Goal: Task Accomplishment & Management: Use online tool/utility

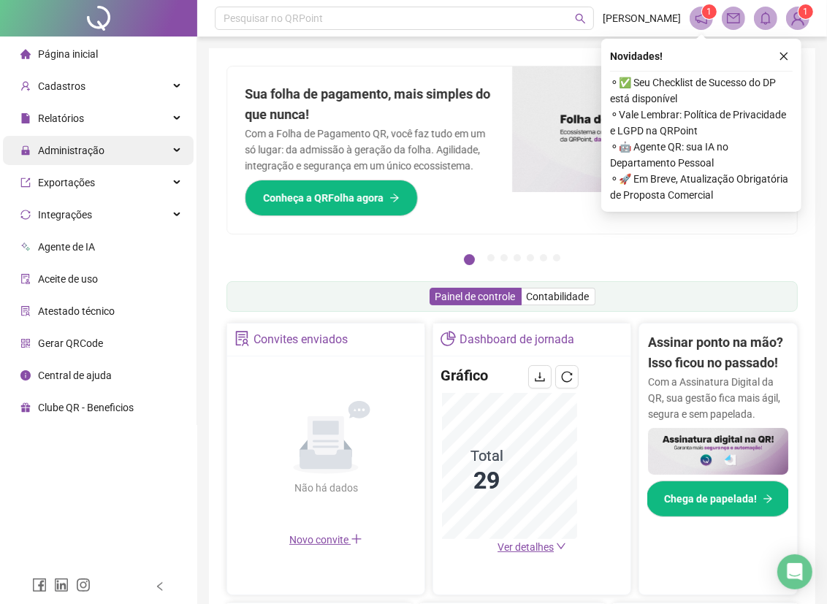
click at [111, 151] on div "Administração" at bounding box center [98, 150] width 191 height 29
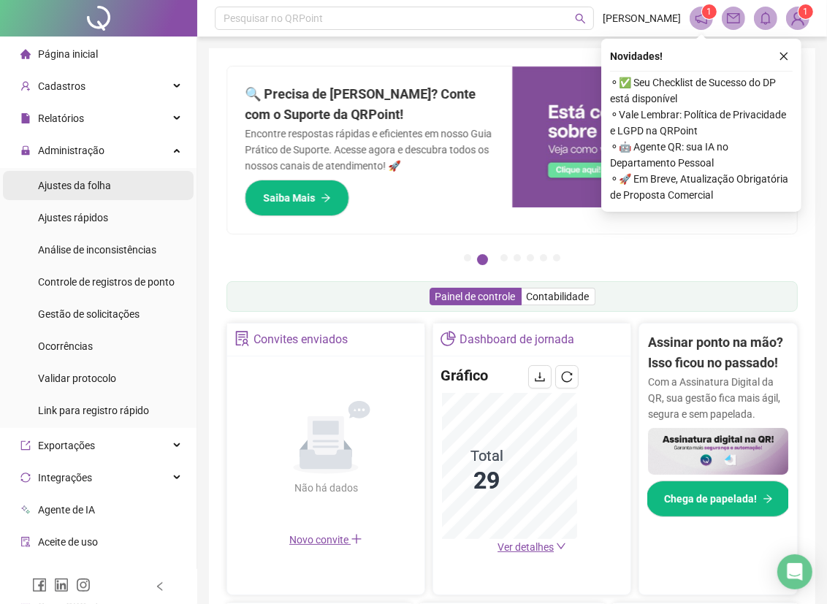
click at [103, 188] on span "Ajustes da folha" at bounding box center [74, 186] width 73 height 12
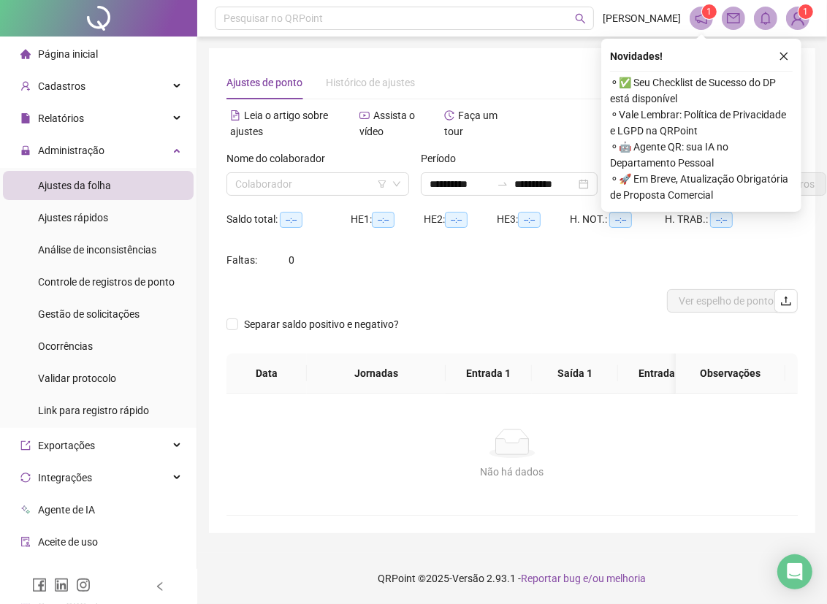
type input "**********"
click at [782, 58] on icon "close" at bounding box center [784, 56] width 10 height 10
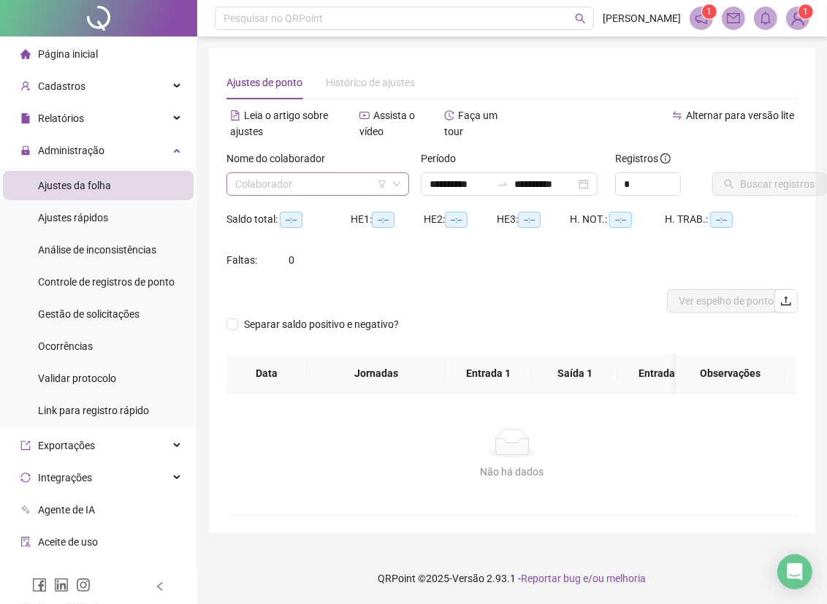
click at [327, 181] on input "search" at bounding box center [311, 184] width 152 height 22
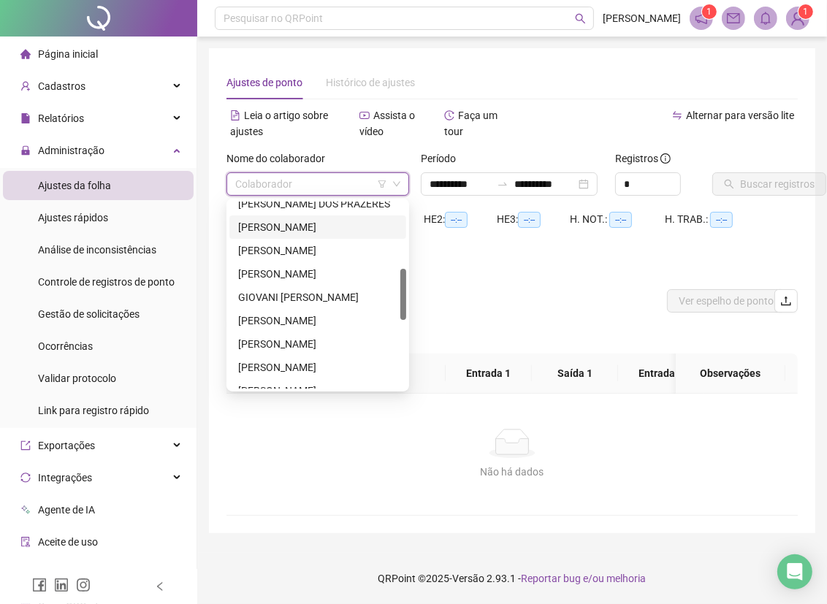
scroll to position [324, 0]
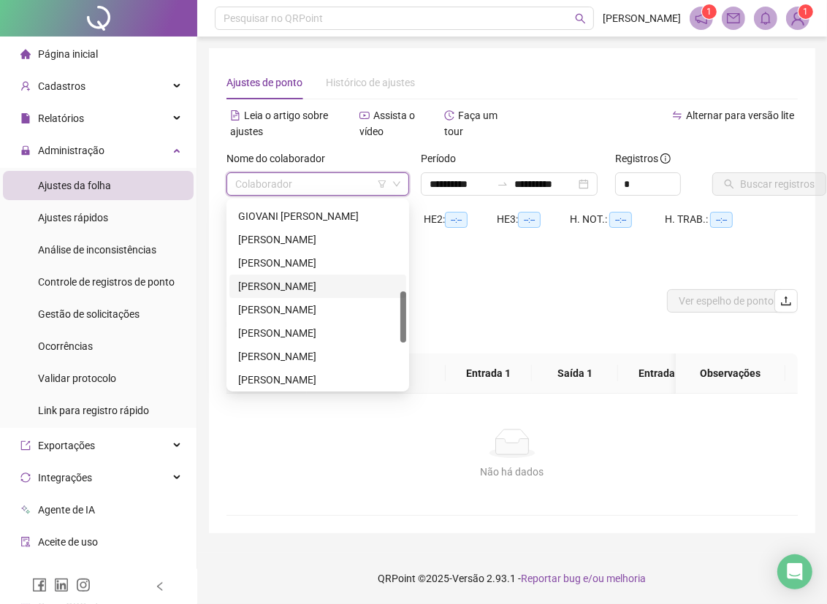
click at [294, 286] on div "[PERSON_NAME]" at bounding box center [317, 286] width 159 height 16
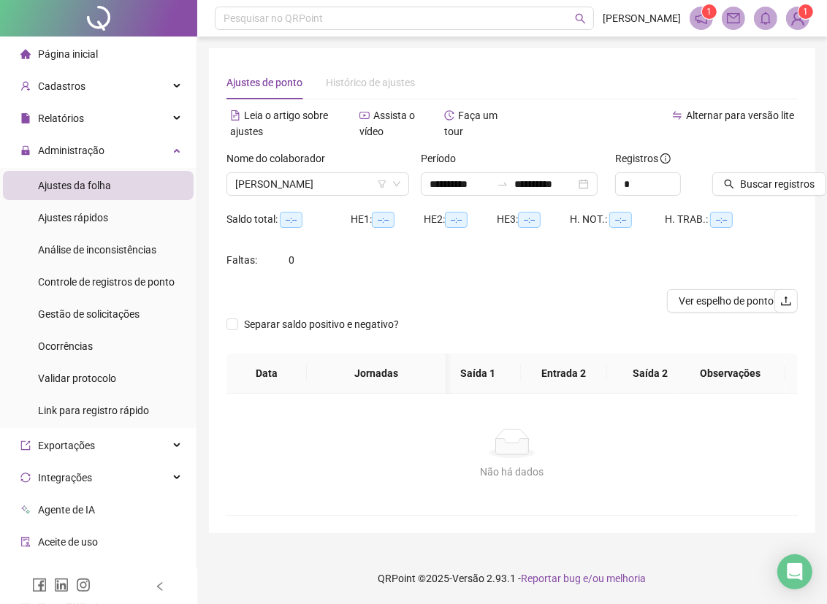
scroll to position [0, 102]
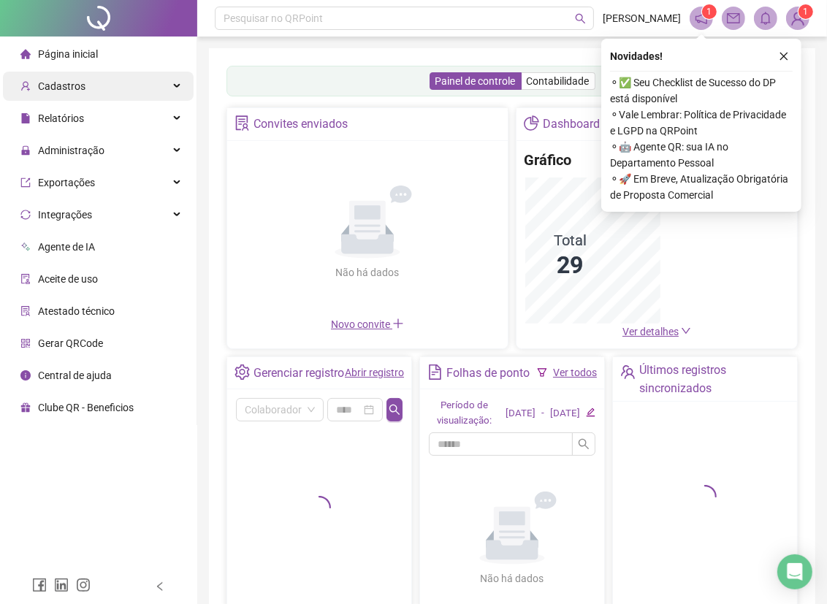
click at [88, 88] on div "Cadastros" at bounding box center [98, 86] width 191 height 29
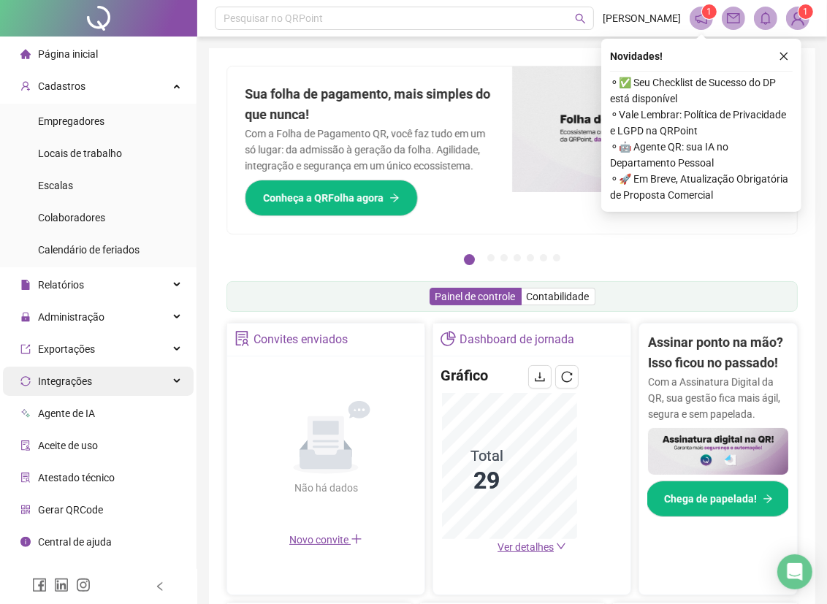
click at [126, 378] on div "Integrações" at bounding box center [98, 381] width 191 height 29
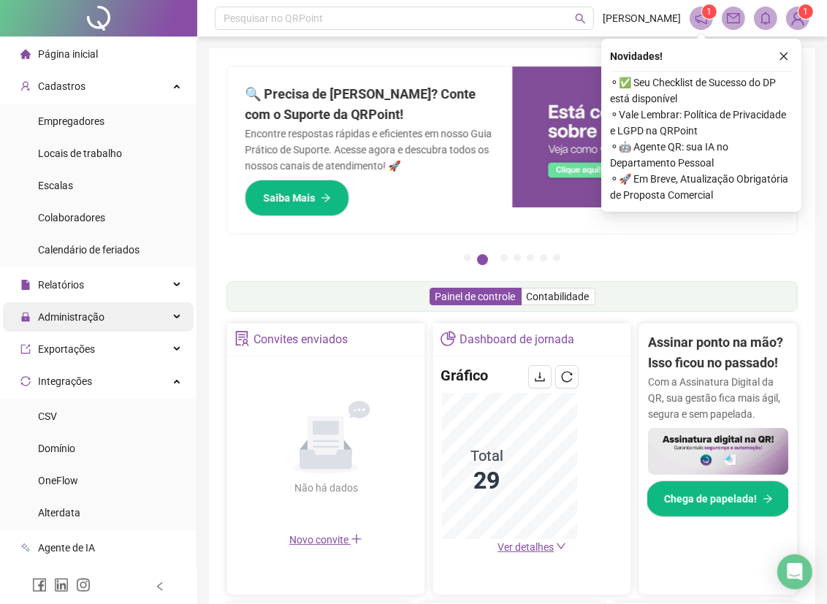
click at [175, 317] on icon at bounding box center [178, 317] width 7 height 0
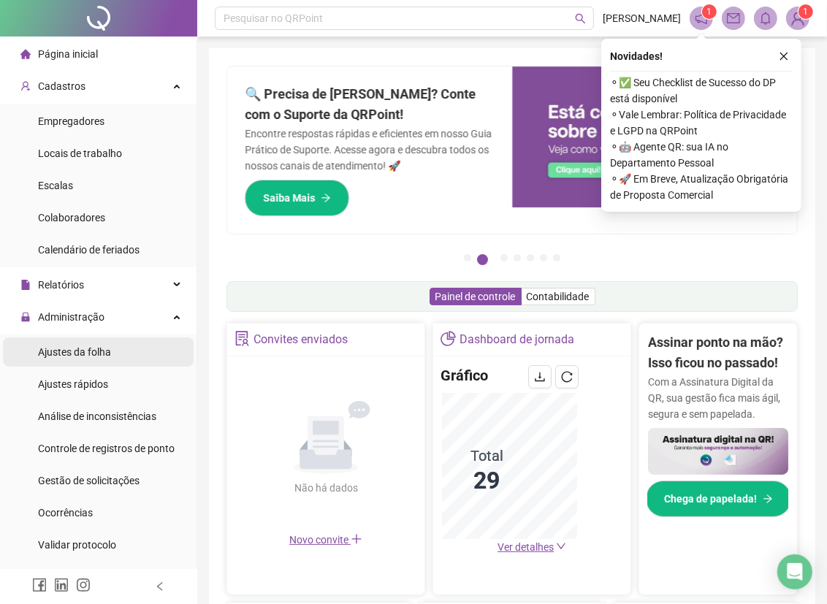
click at [104, 347] on span "Ajustes da folha" at bounding box center [74, 352] width 73 height 12
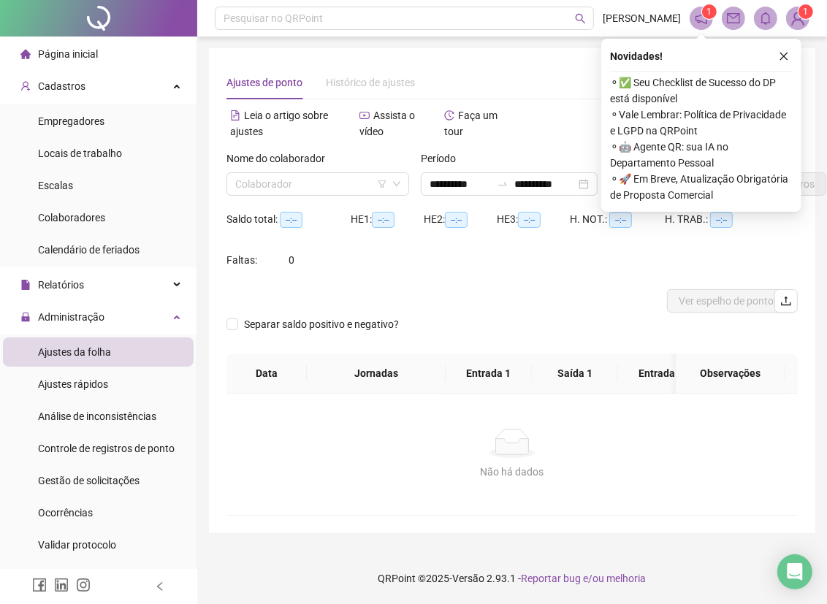
type input "**********"
click at [782, 60] on icon "close" at bounding box center [784, 56] width 10 height 10
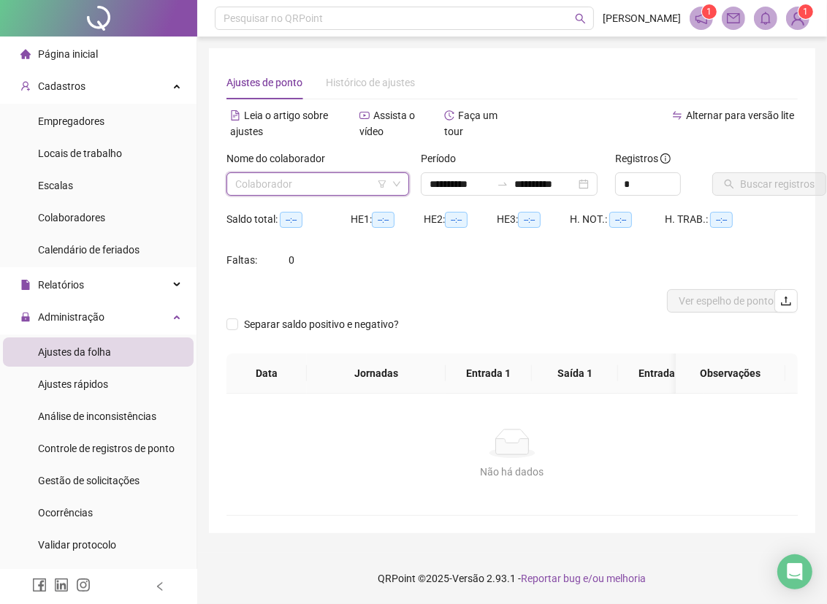
click at [300, 183] on input "search" at bounding box center [311, 184] width 152 height 22
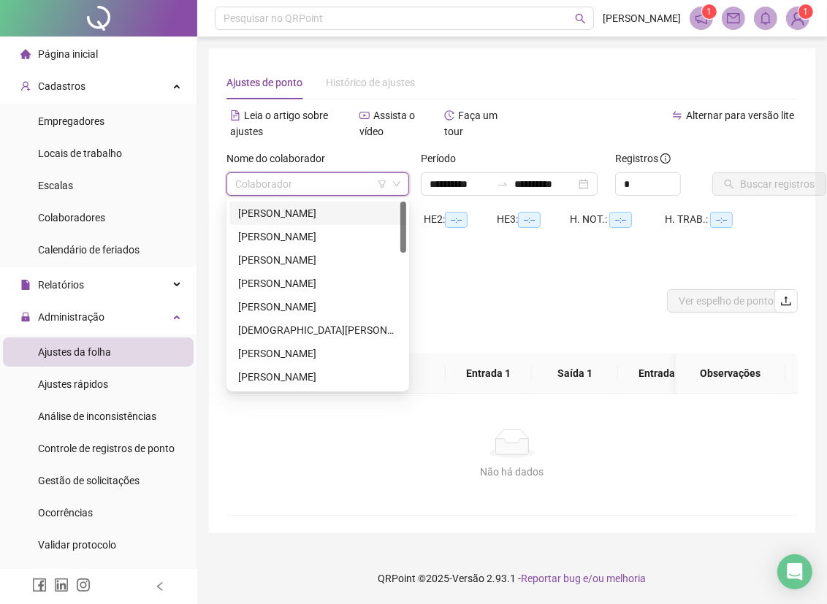
click at [305, 215] on div "[PERSON_NAME]" at bounding box center [317, 213] width 159 height 16
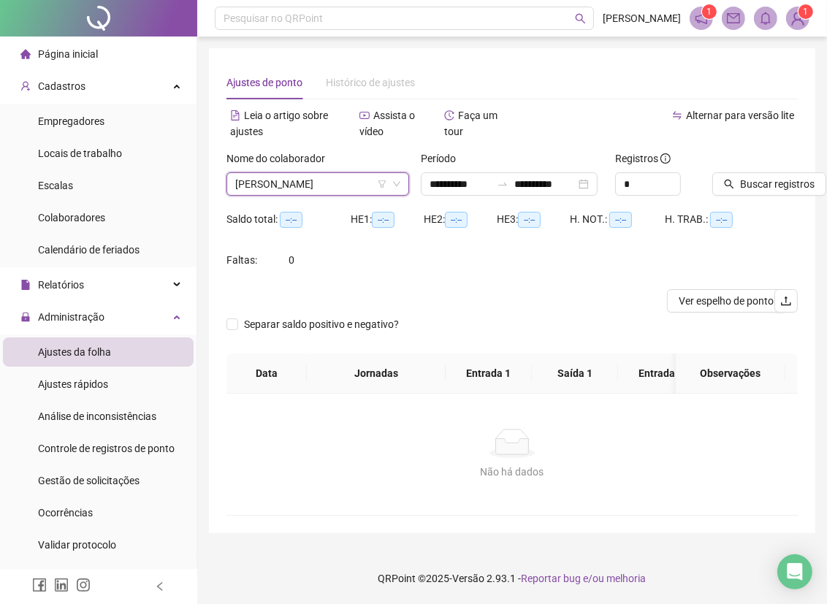
click at [347, 183] on span "[PERSON_NAME]" at bounding box center [317, 184] width 165 height 22
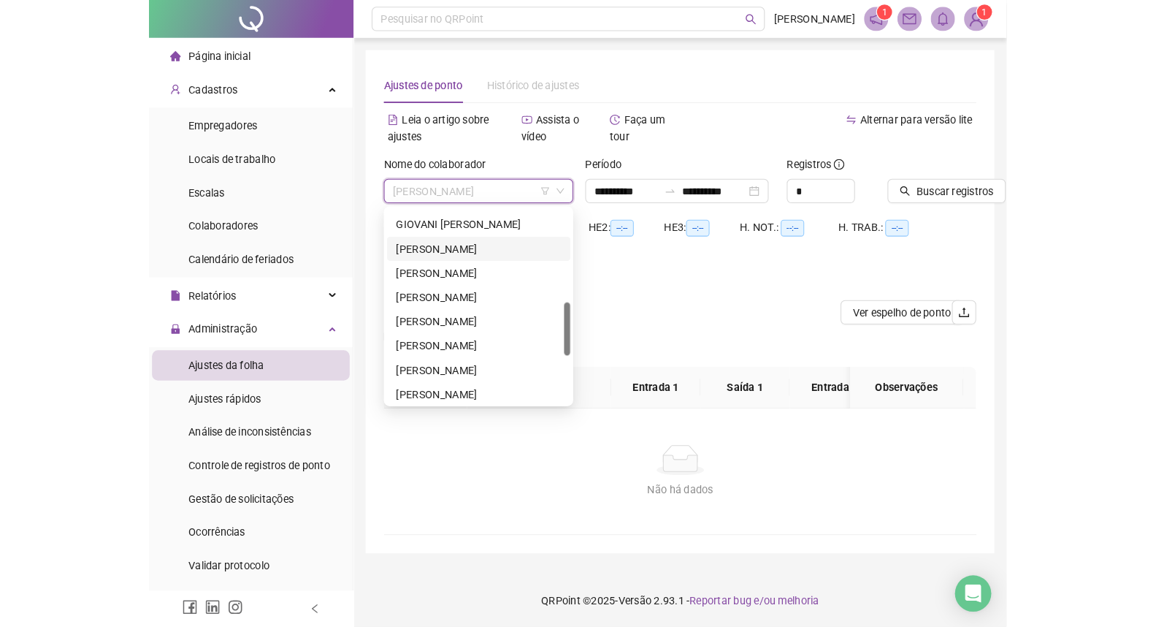
scroll to position [405, 0]
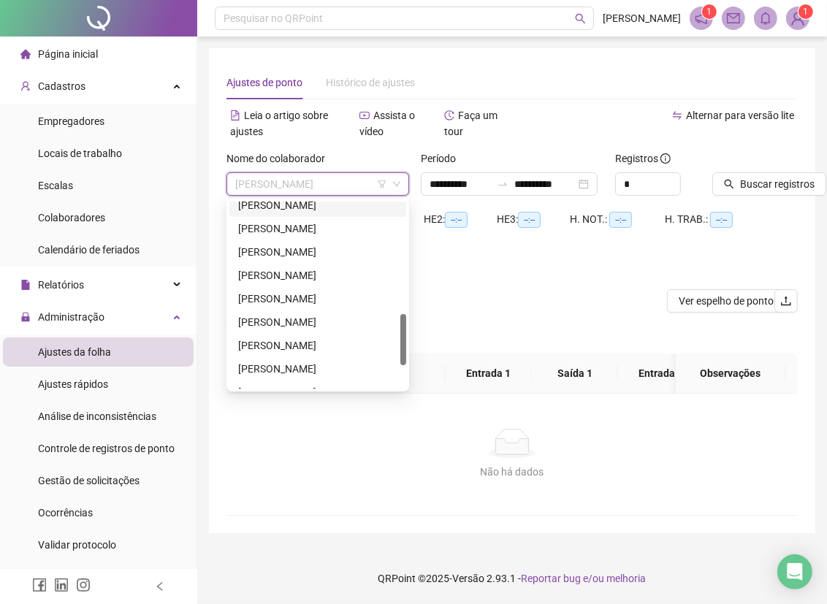
click at [287, 209] on div "[PERSON_NAME]" at bounding box center [317, 205] width 159 height 16
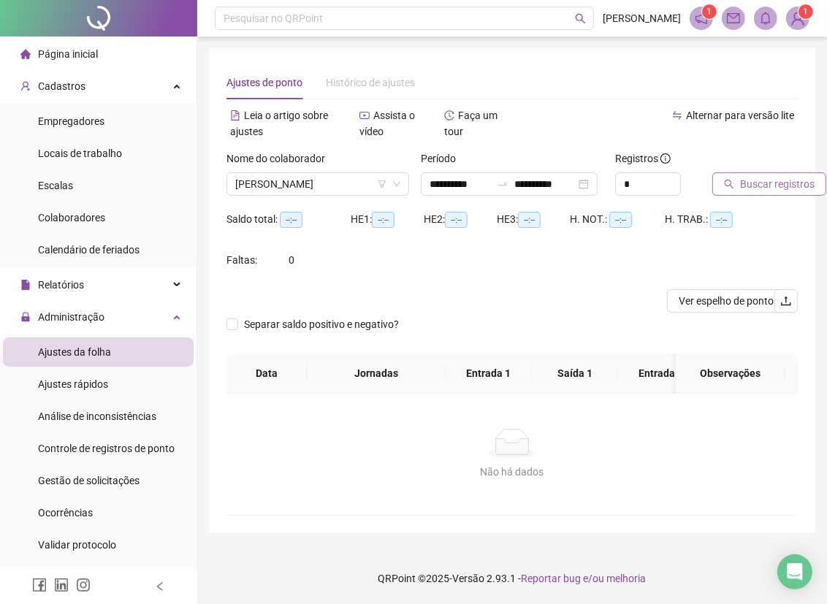
click at [748, 181] on span "Buscar registros" at bounding box center [777, 184] width 74 height 16
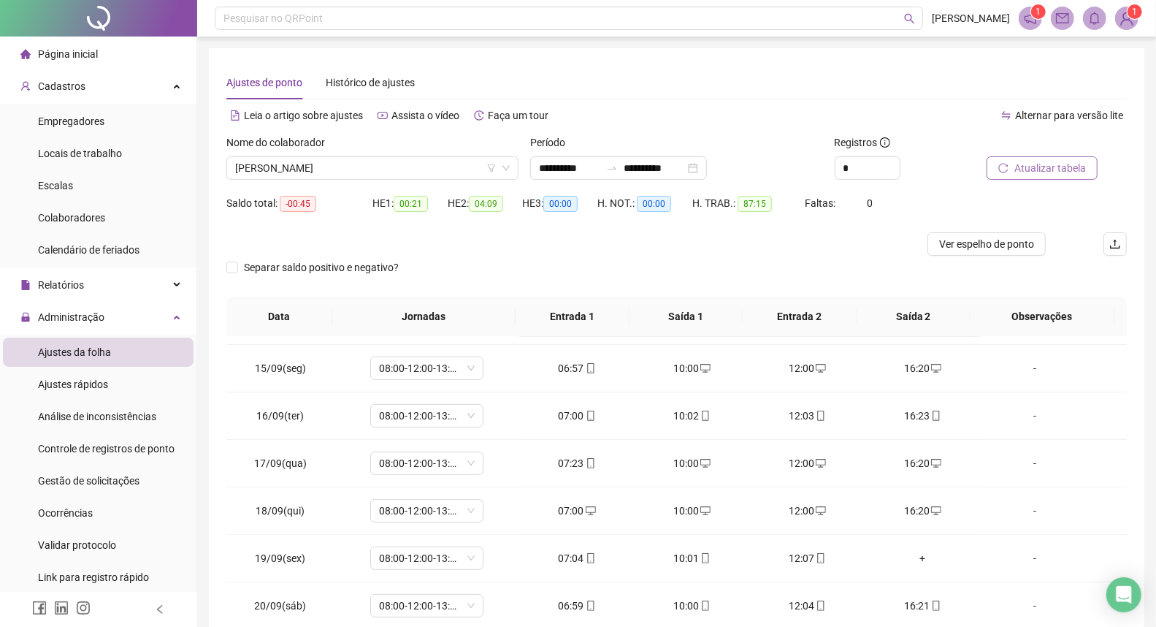
scroll to position [353, 0]
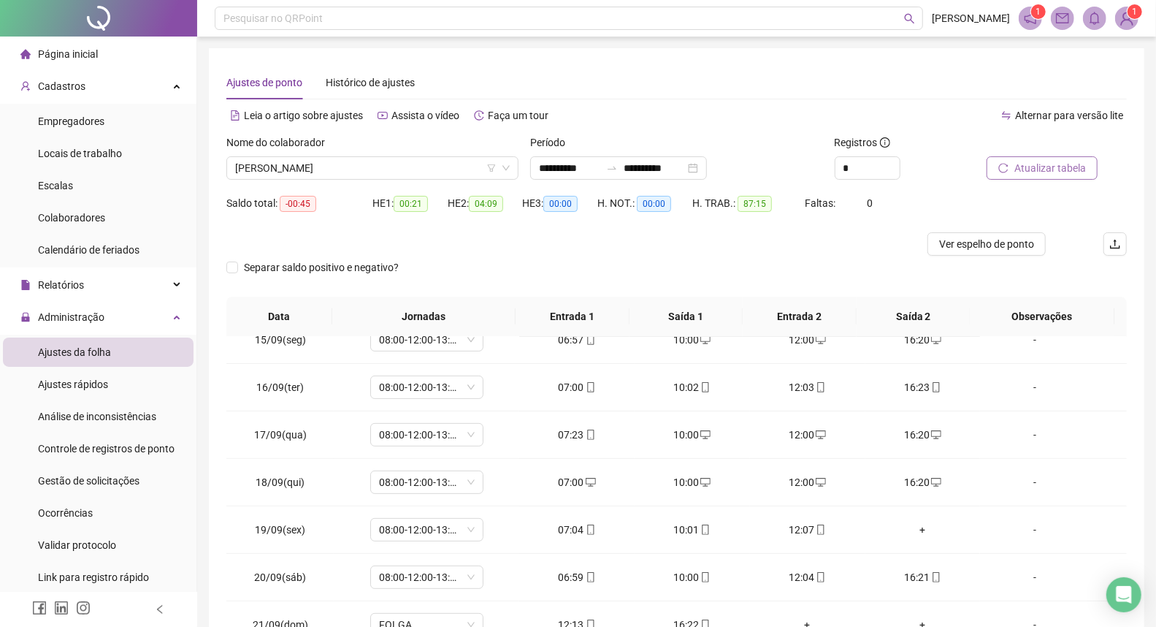
click at [838, 320] on span "Observações" at bounding box center [1042, 316] width 121 height 16
click at [838, 246] on span "Ver espelho de ponto" at bounding box center [986, 244] width 95 height 16
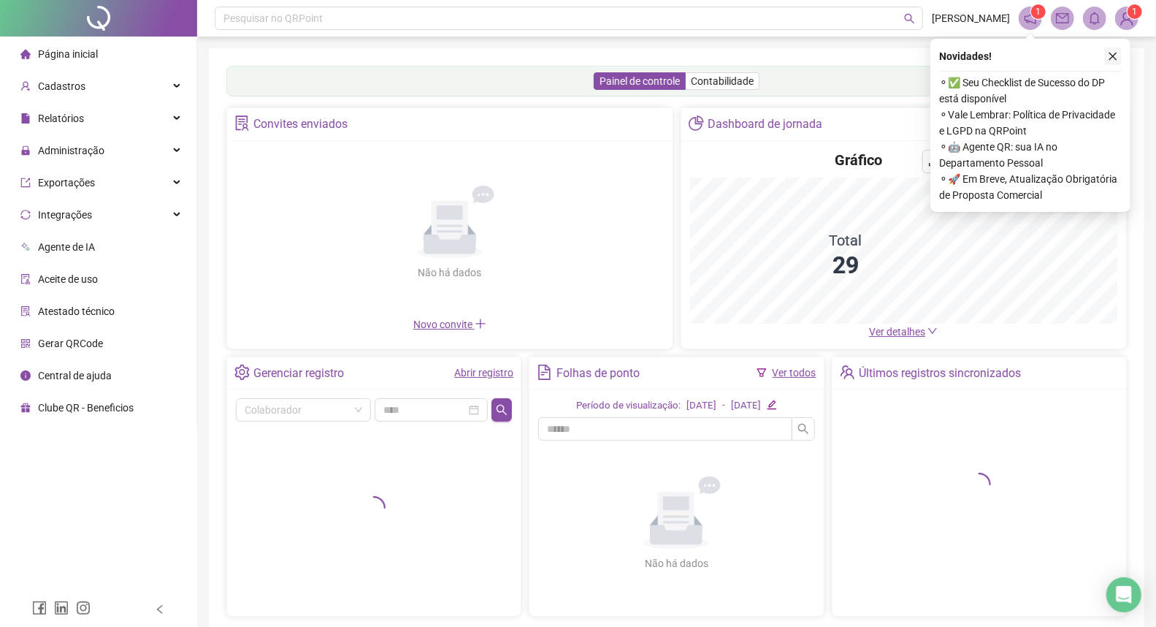
click at [1112, 54] on icon "close" at bounding box center [1113, 57] width 8 height 8
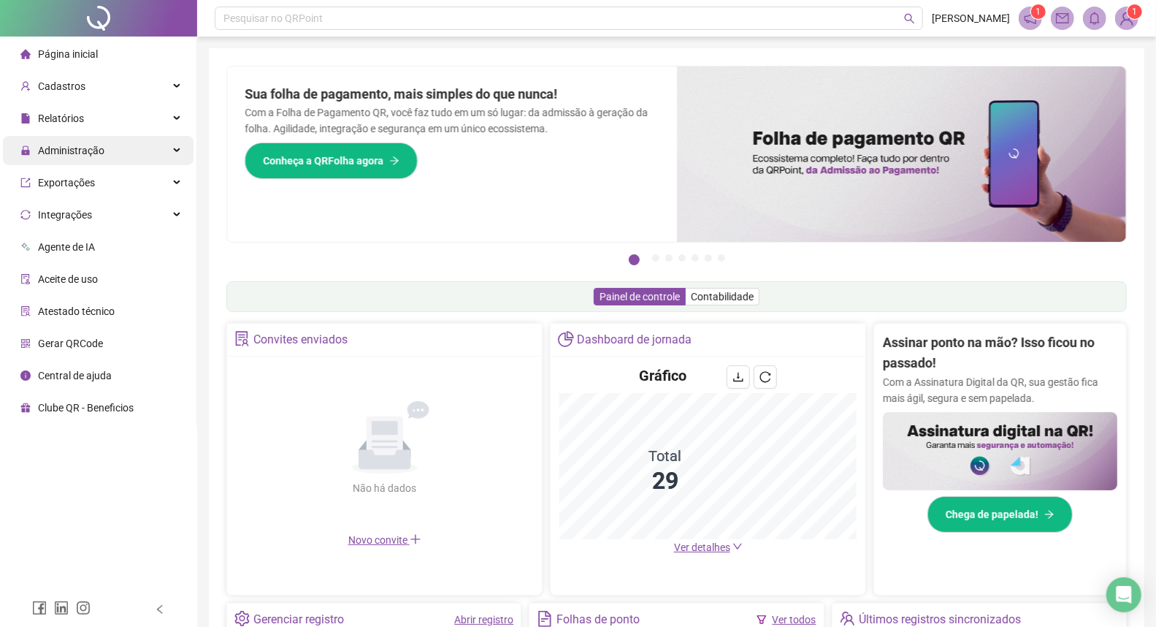
click at [177, 150] on div "Administração" at bounding box center [98, 150] width 191 height 29
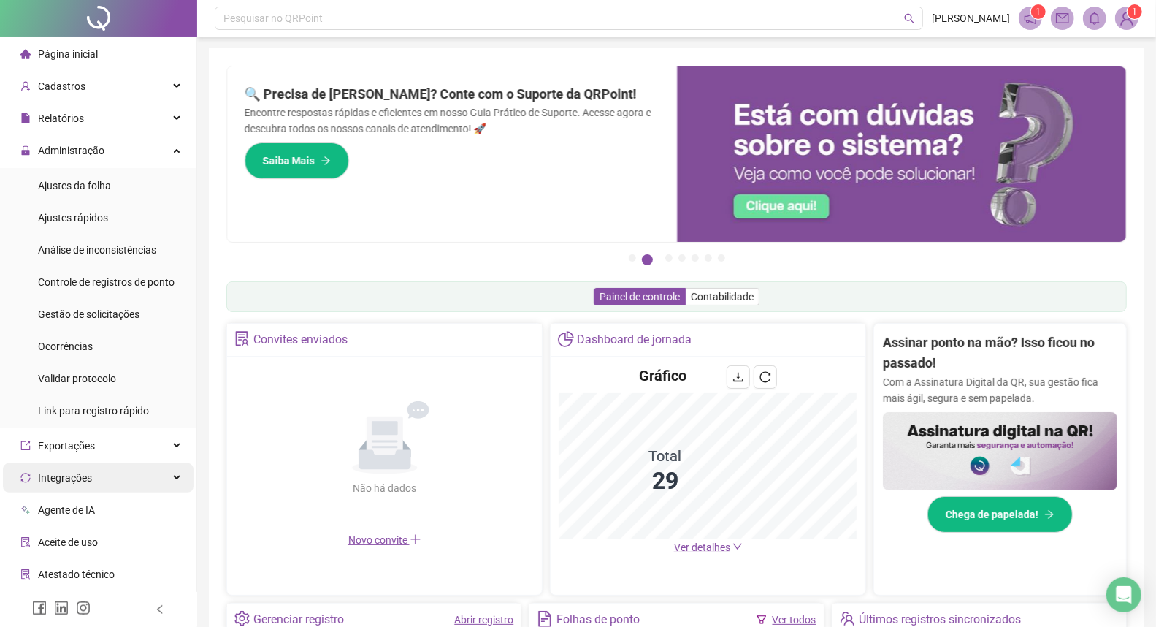
click at [161, 475] on div "Integrações" at bounding box center [98, 477] width 191 height 29
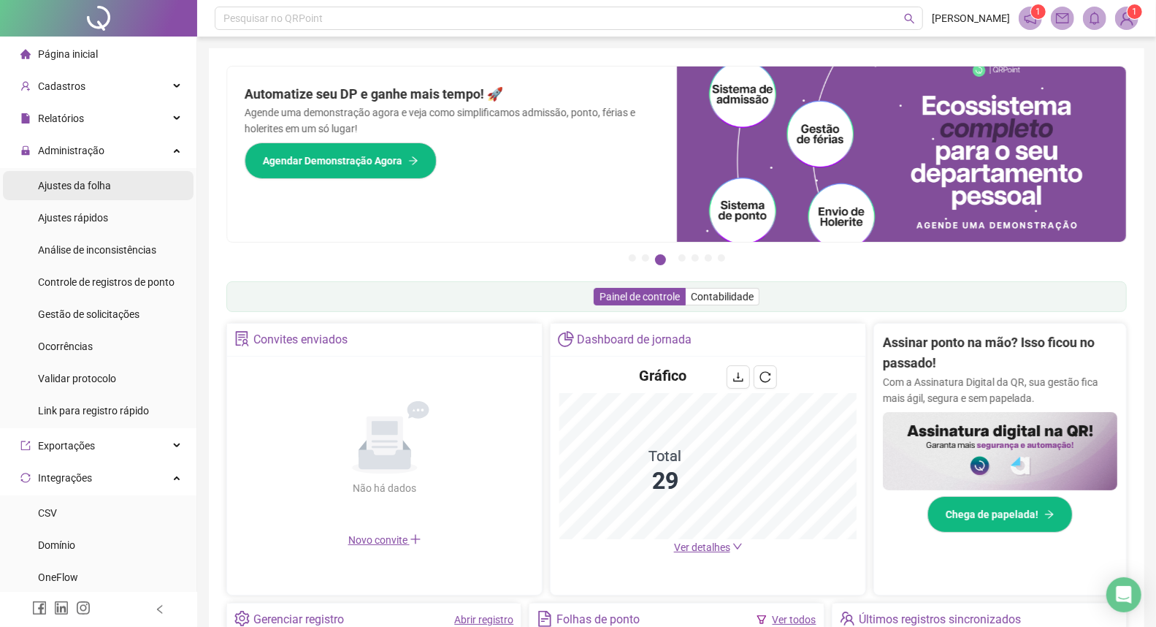
click at [145, 188] on li "Ajustes da folha" at bounding box center [98, 185] width 191 height 29
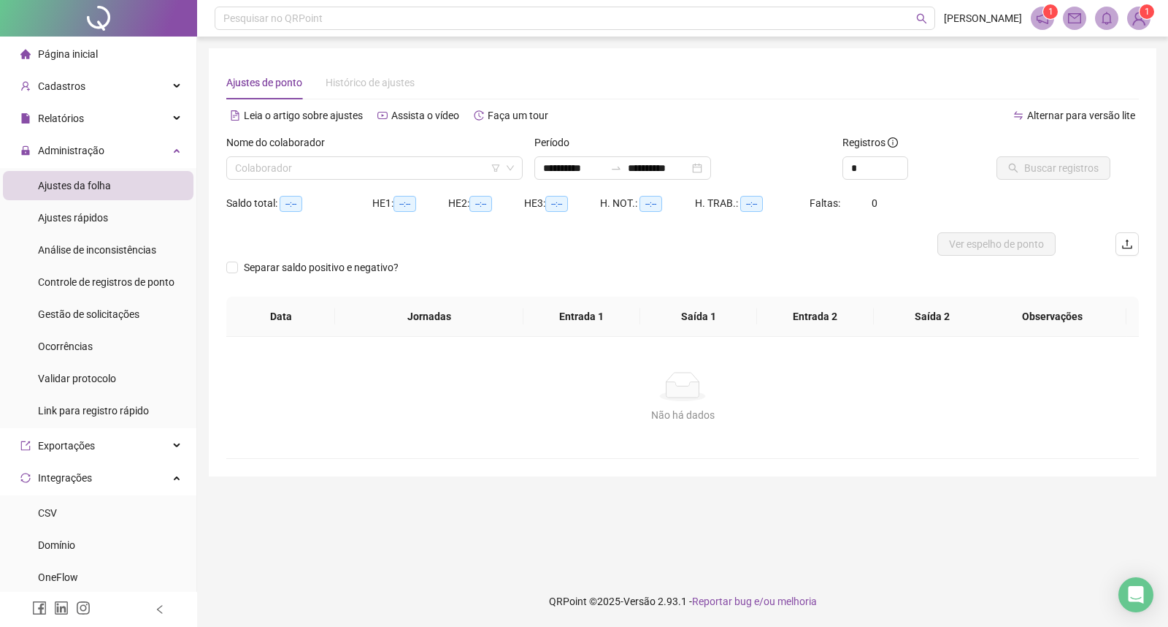
type input "**********"
click at [318, 168] on input "search" at bounding box center [368, 168] width 266 height 22
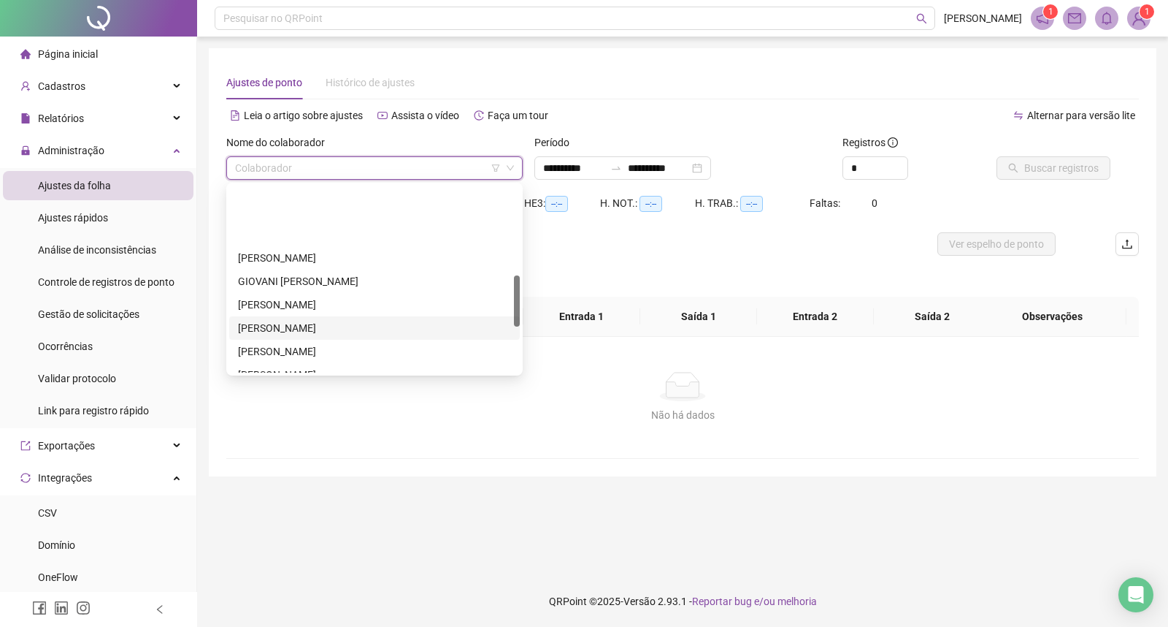
scroll to position [324, 0]
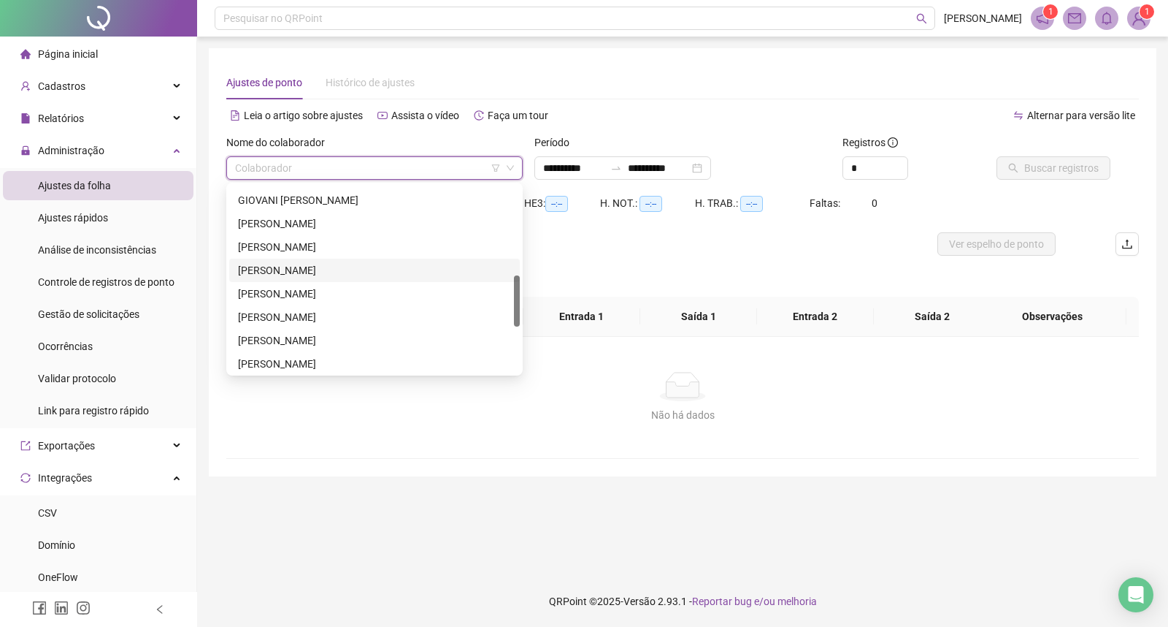
click at [272, 269] on div "[PERSON_NAME]" at bounding box center [374, 270] width 273 height 16
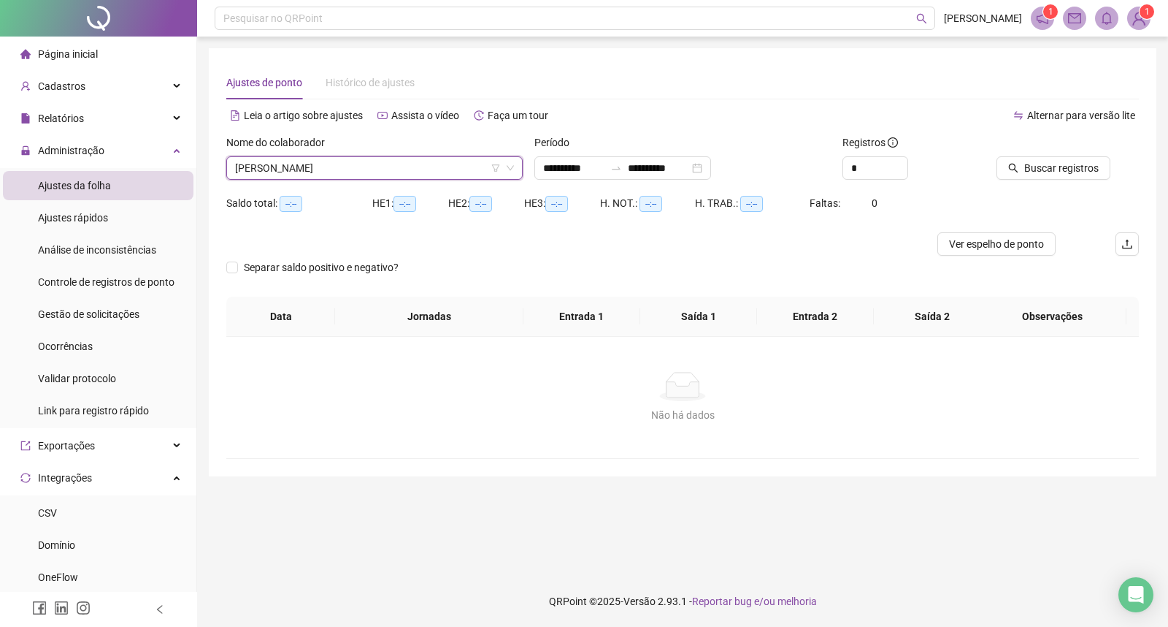
click at [159, 610] on icon "left" at bounding box center [160, 609] width 10 height 10
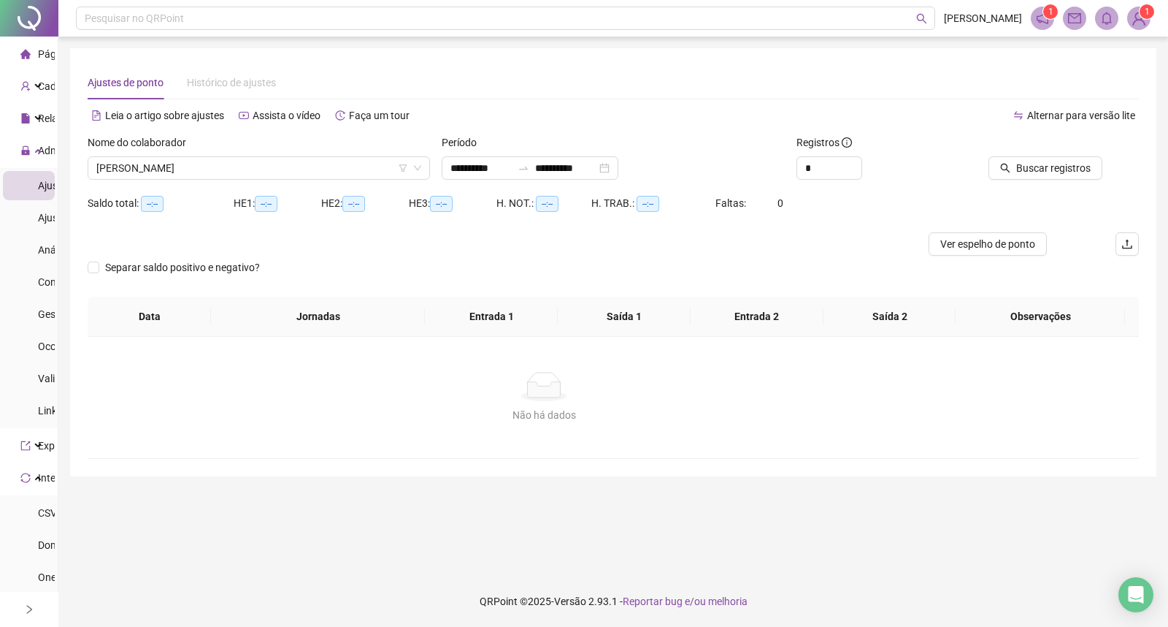
click at [159, 610] on footer "QRPoint © 2025 - Versão 2.93.1 - Reportar bug e/ou melhoria" at bounding box center [613, 600] width 1110 height 51
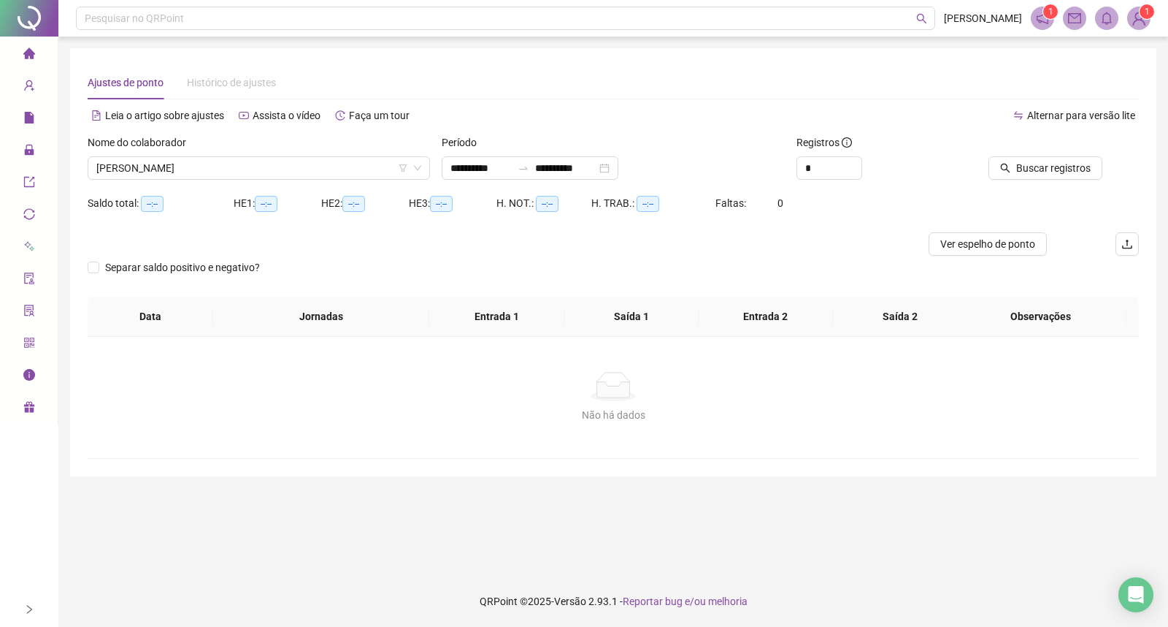
click at [28, 606] on icon "right" at bounding box center [29, 609] width 10 height 10
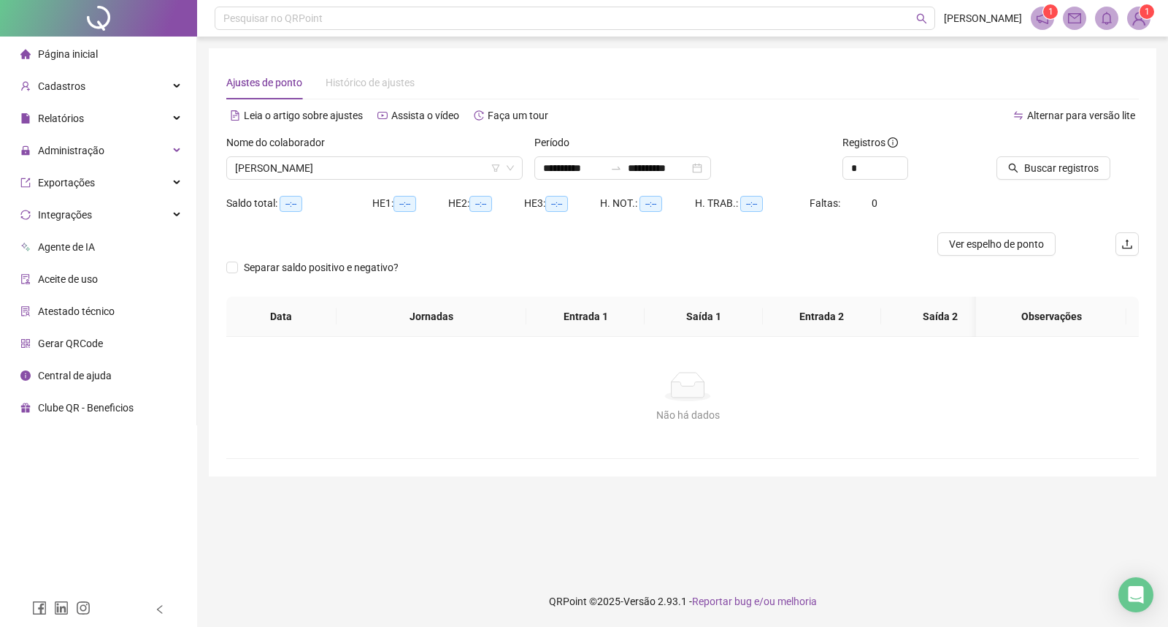
click at [28, 606] on div at bounding box center [98, 609] width 197 height 35
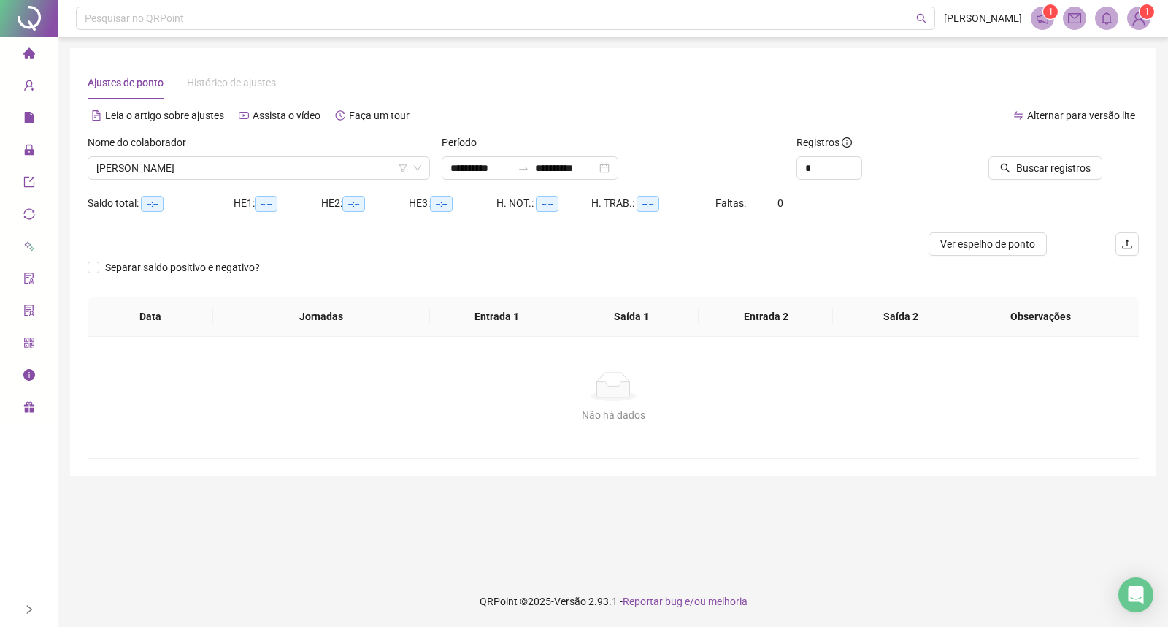
click at [28, 606] on icon "right" at bounding box center [29, 609] width 10 height 10
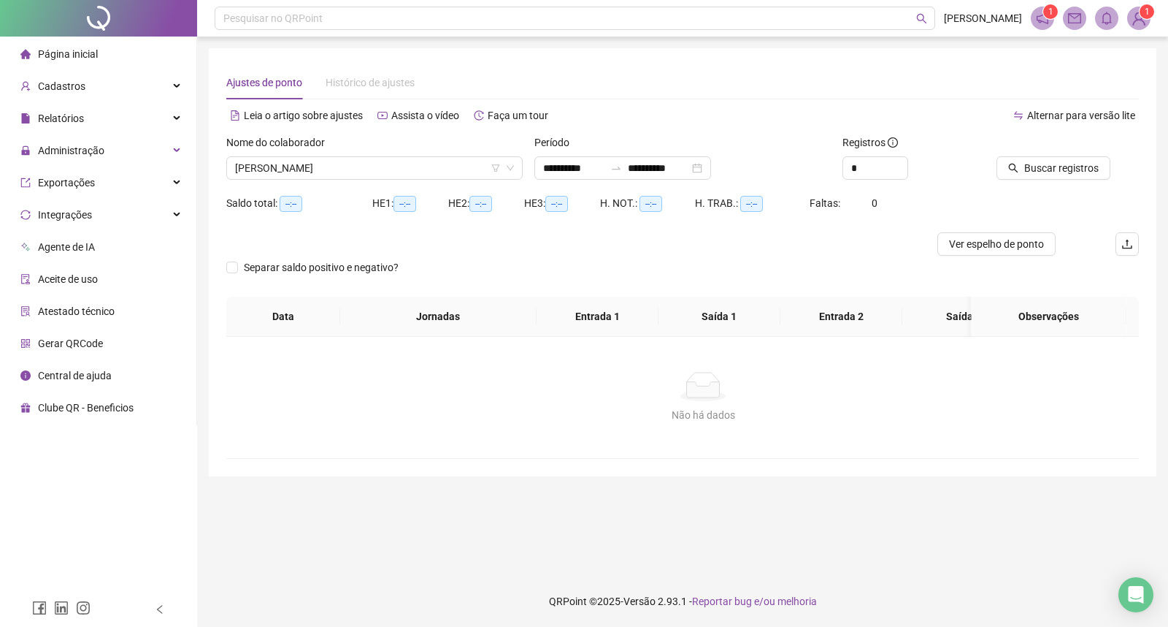
click at [28, 606] on div at bounding box center [98, 609] width 197 height 35
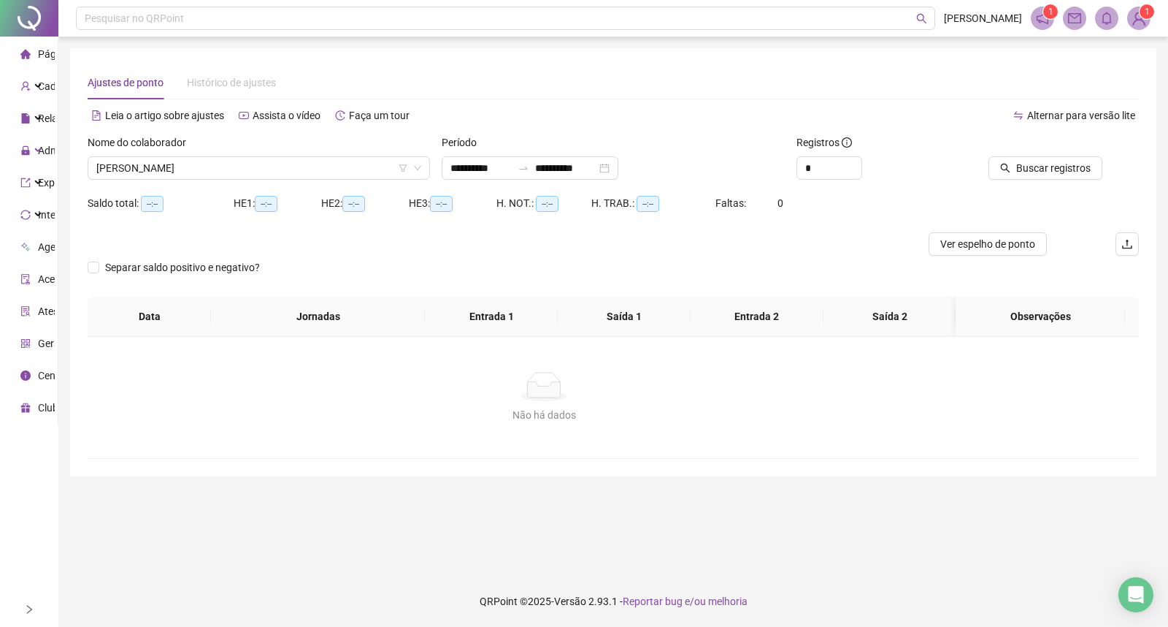
click at [28, 606] on icon "right" at bounding box center [29, 609] width 10 height 10
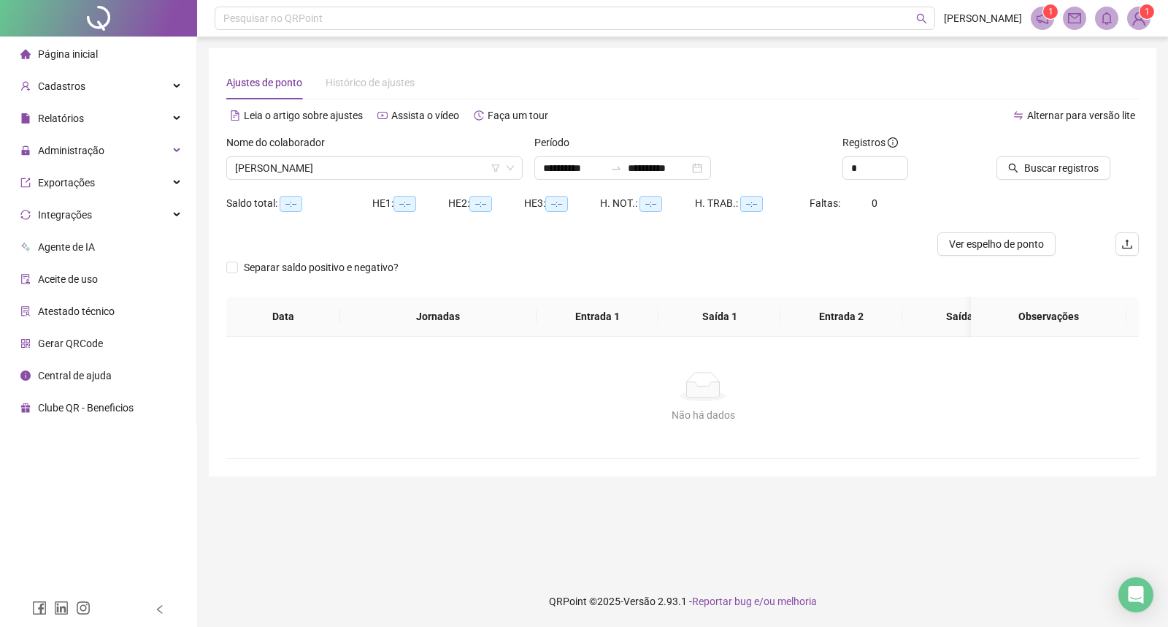
click at [28, 606] on div at bounding box center [98, 609] width 197 height 35
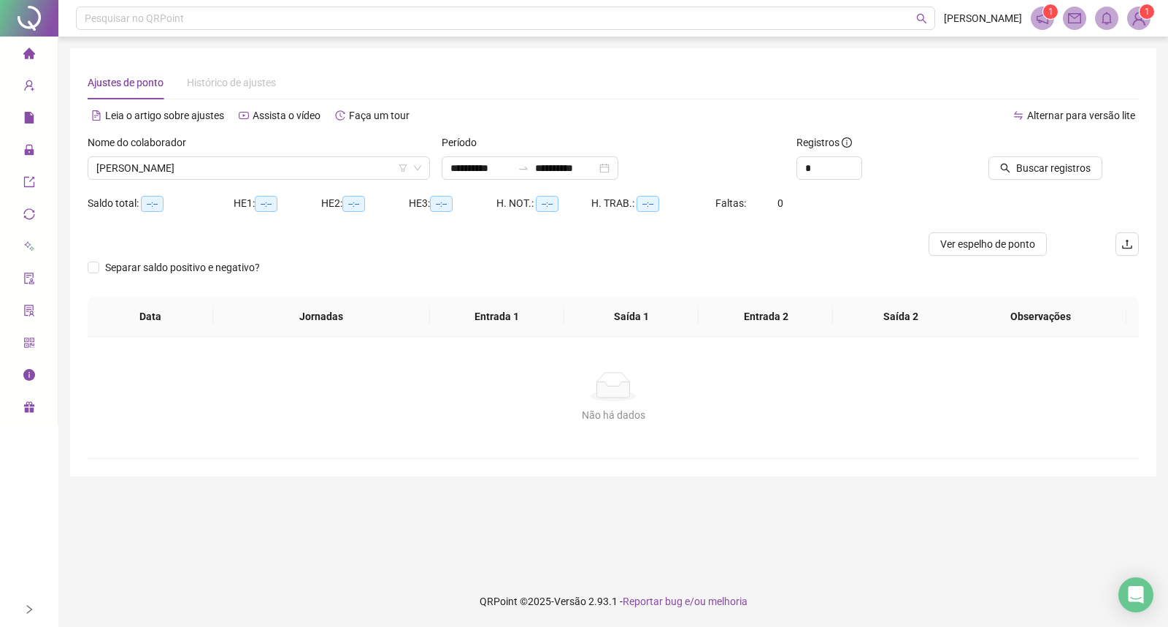
click at [28, 606] on icon "right" at bounding box center [29, 609] width 10 height 10
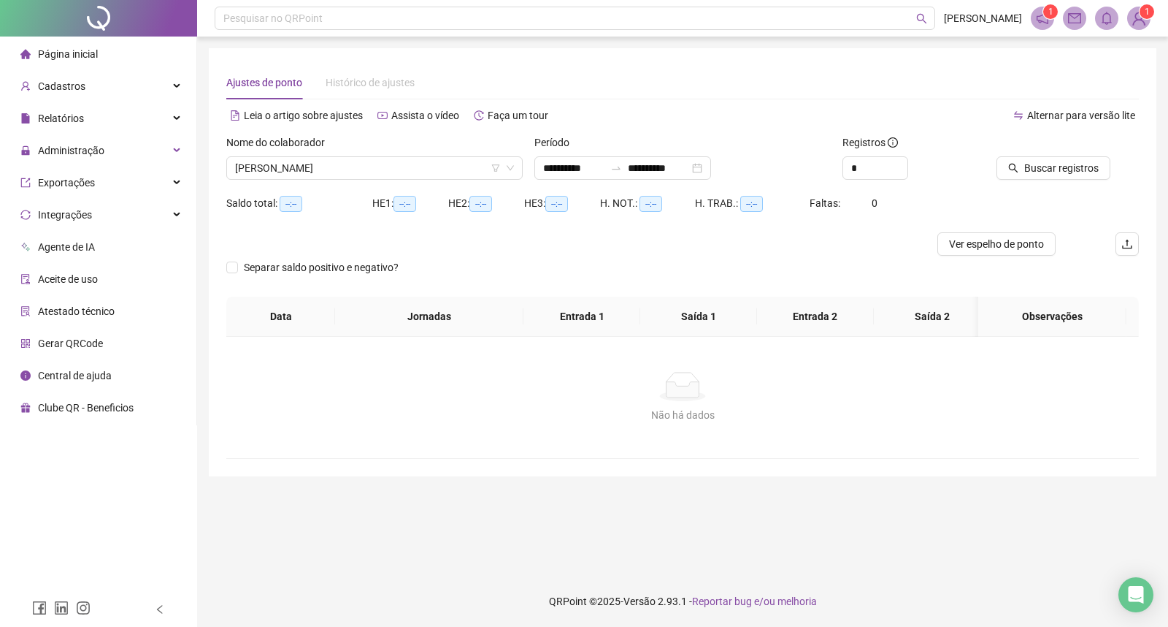
click at [28, 606] on div at bounding box center [98, 609] width 197 height 35
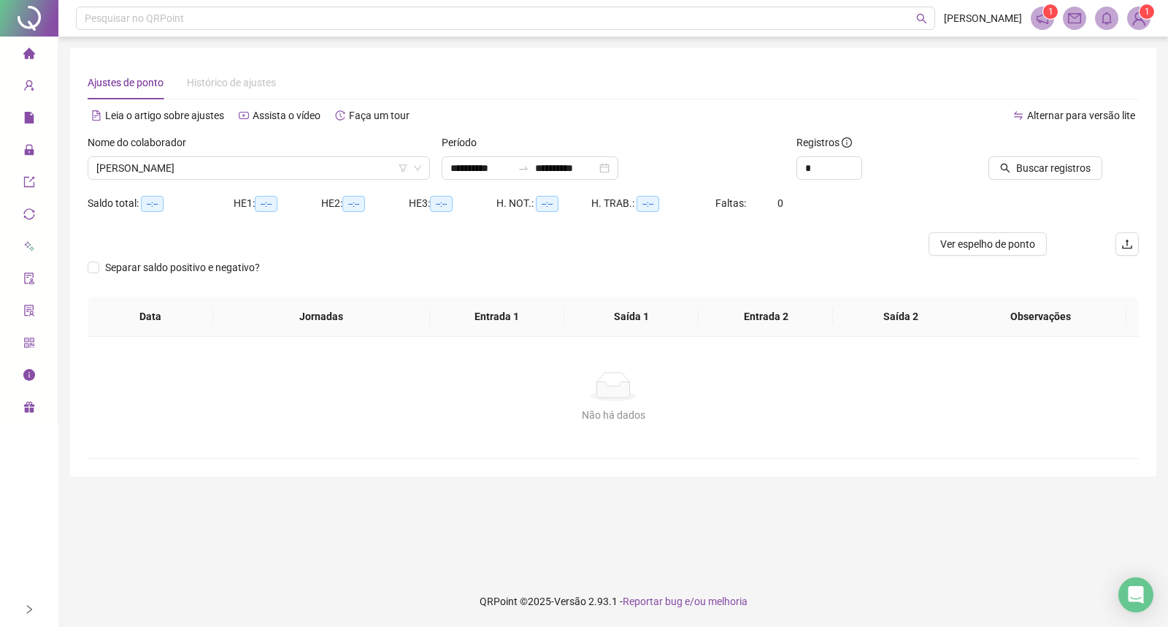
click at [31, 609] on icon "right" at bounding box center [29, 609] width 10 height 10
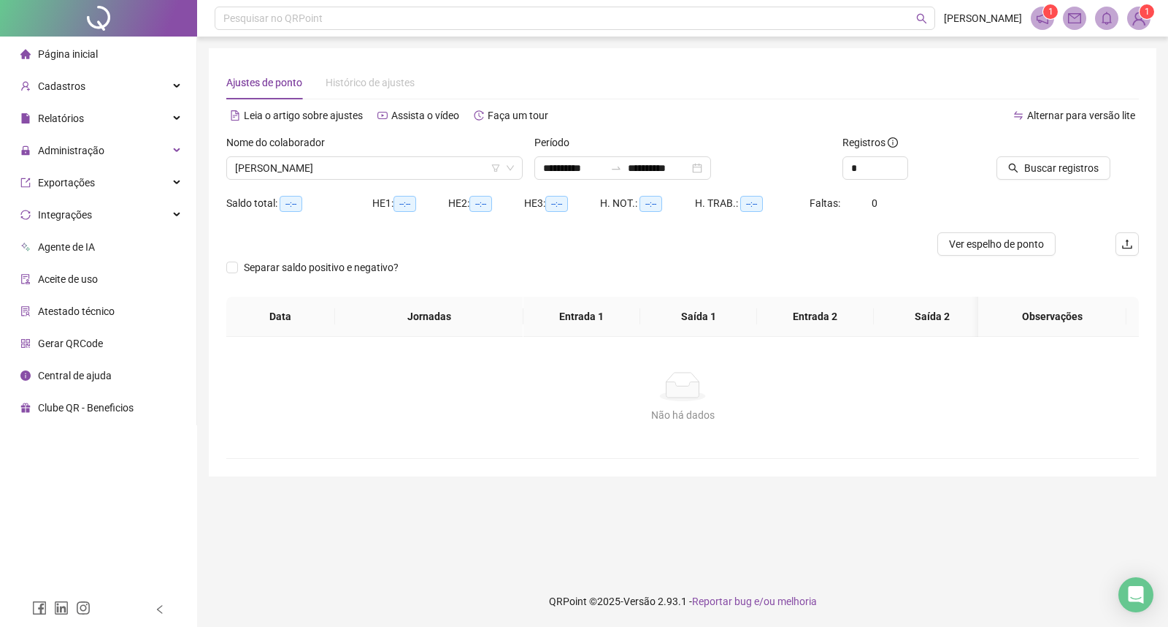
click at [156, 610] on icon "left" at bounding box center [160, 609] width 10 height 10
